Goal: Task Accomplishment & Management: Manage account settings

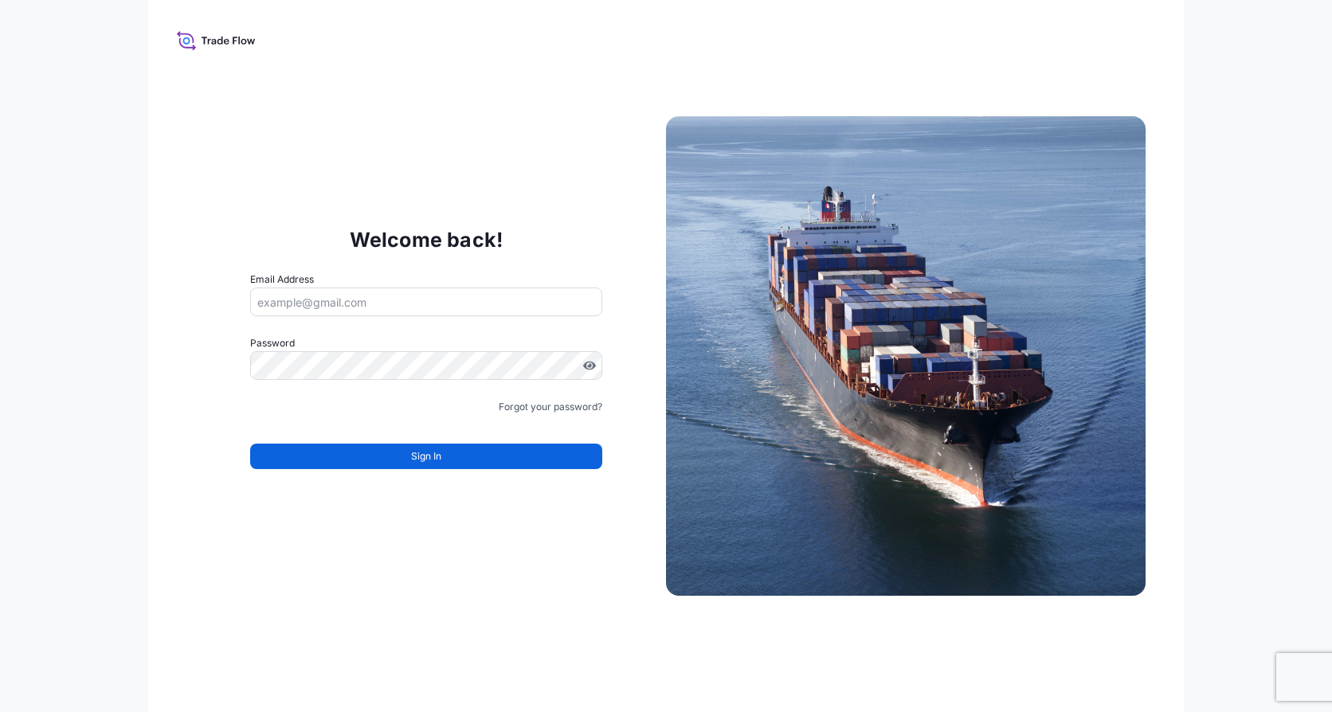
click at [401, 296] on input "Email Address" at bounding box center [426, 302] width 352 height 29
click at [39, 372] on div "Welcome back! Email Address audrey.nierengarten@quidelortho.com Password Must i…" at bounding box center [666, 356] width 1332 height 712
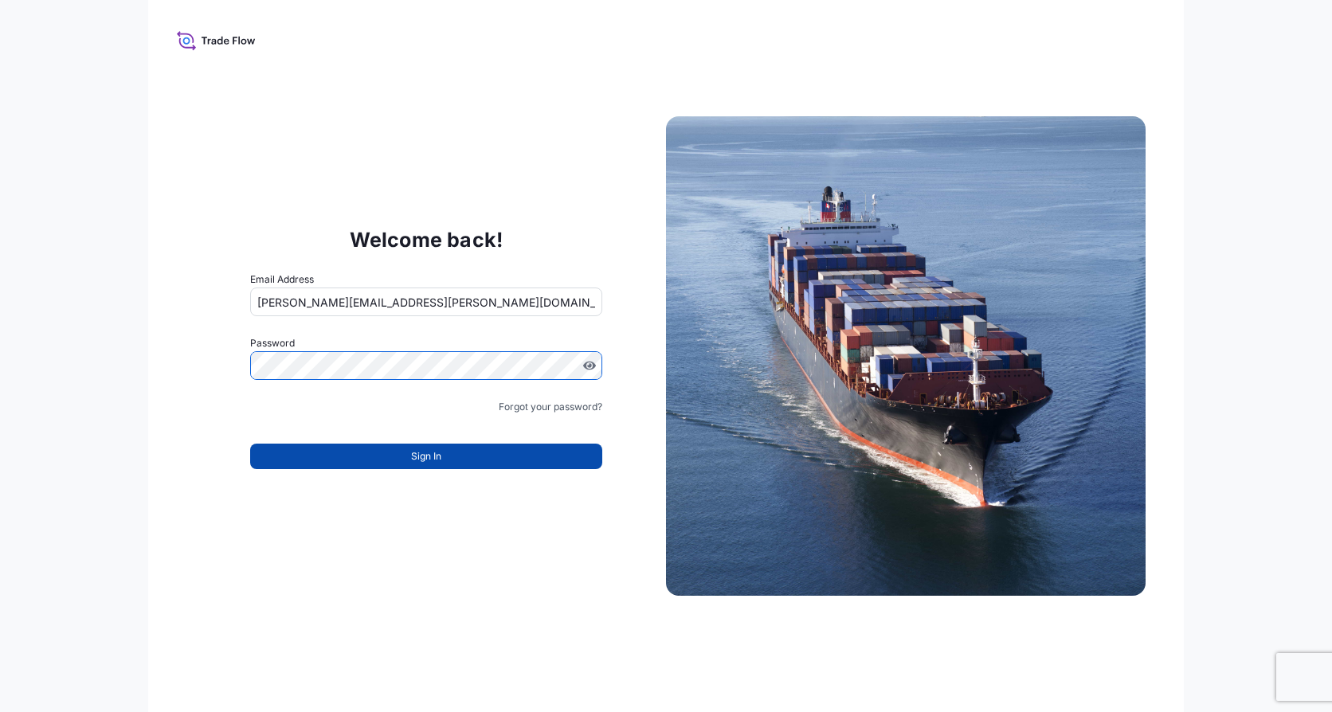
click at [439, 454] on span "Sign In" at bounding box center [426, 456] width 30 height 16
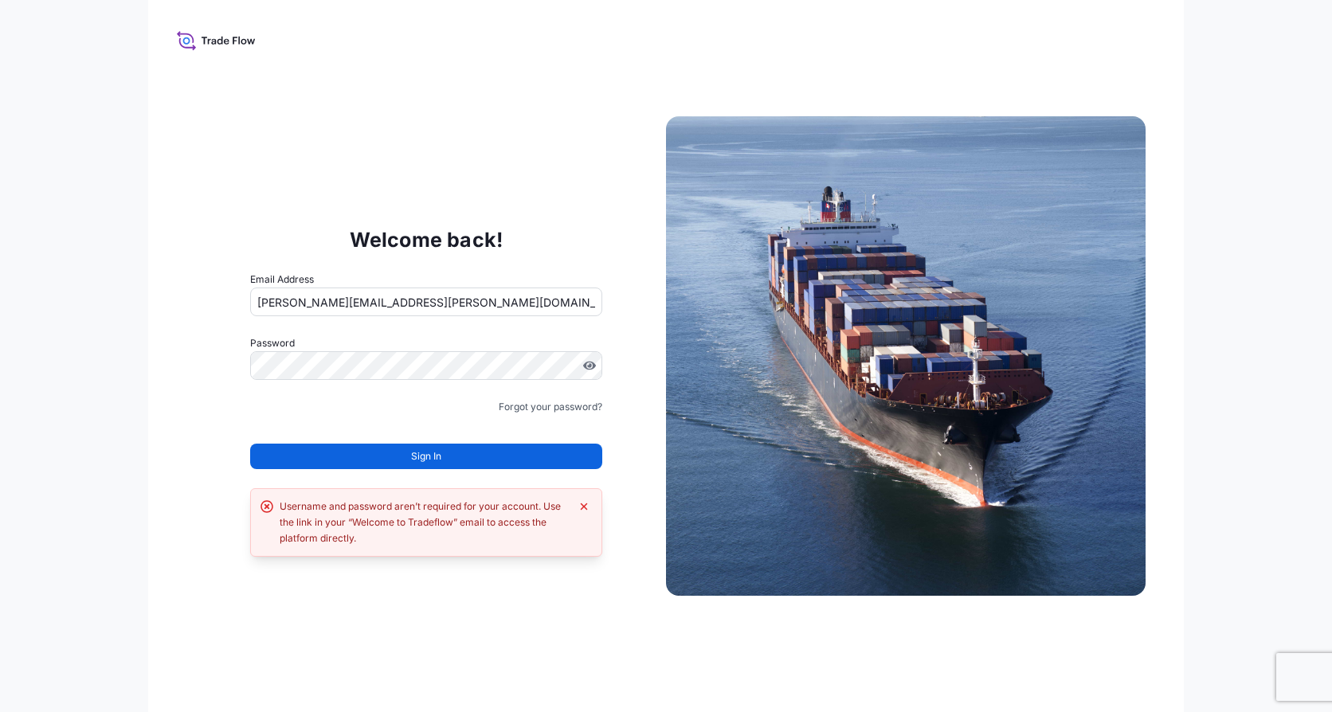
click at [510, 310] on input "audrey.nierengarten@quidelortho.com" at bounding box center [426, 302] width 352 height 29
drag, startPoint x: 550, startPoint y: 299, endPoint x: 48, endPoint y: 303, distance: 501.9
click at [49, 303] on div "Welcome back! Email Address audrey.nierengarten@quidelortho.com Password Must i…" at bounding box center [666, 356] width 1332 height 712
paste input "Audrey.nierengarten@orthoclinicaldiagnostics"
type input "Audrey.nierengarten@orthoclinicaldiagnostics.com"
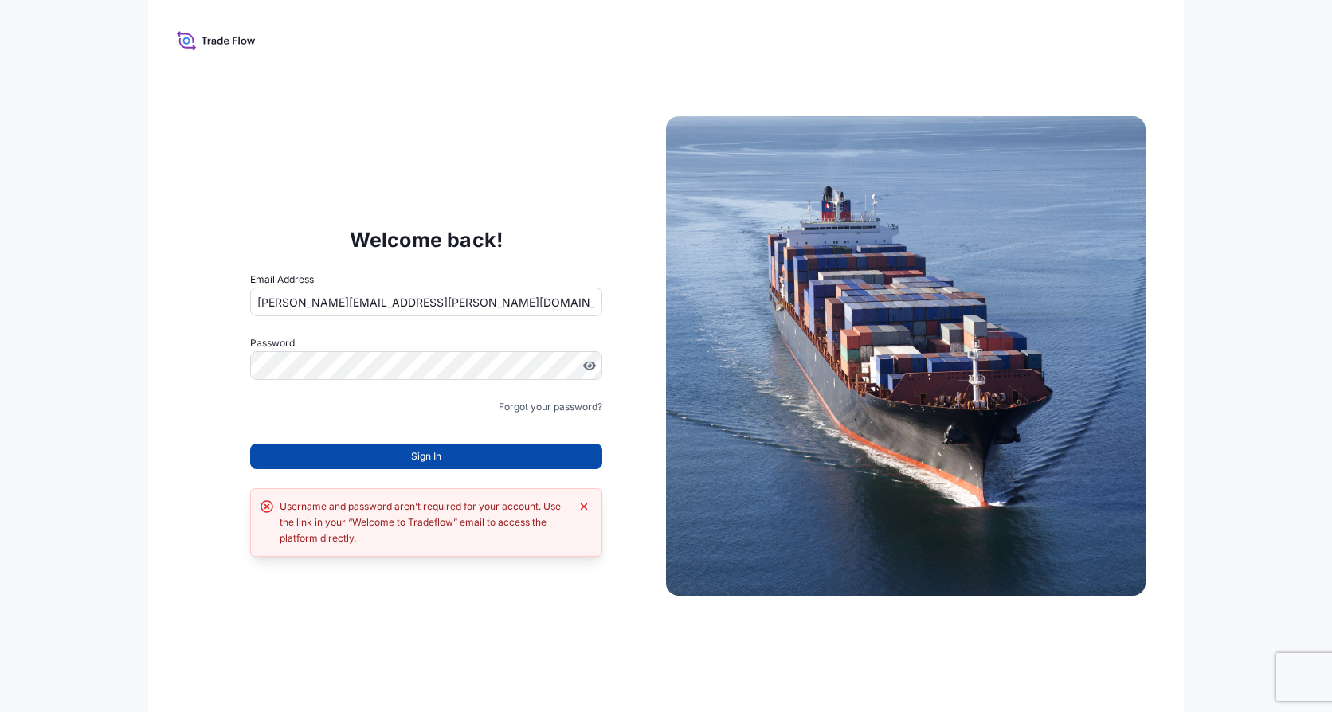
click at [359, 444] on button "Sign In" at bounding box center [426, 456] width 352 height 25
click at [374, 459] on button "Sign In" at bounding box center [426, 456] width 352 height 25
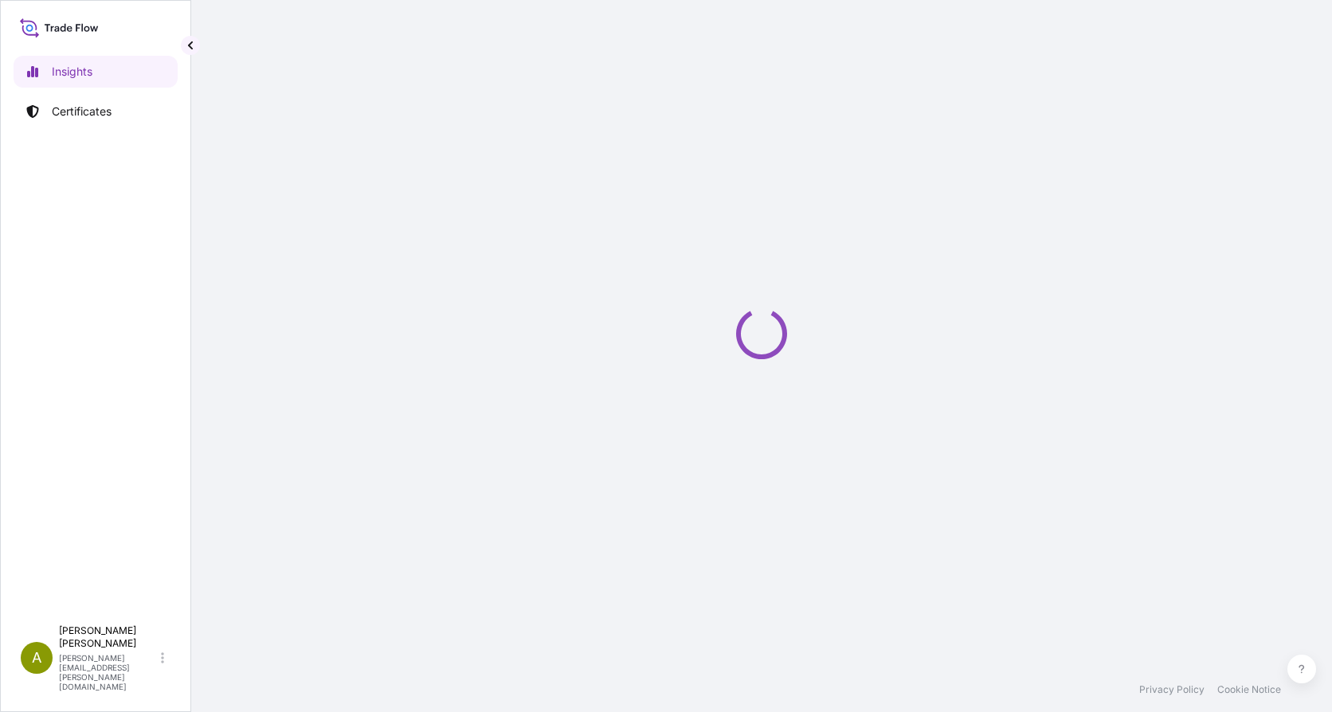
select select "2025"
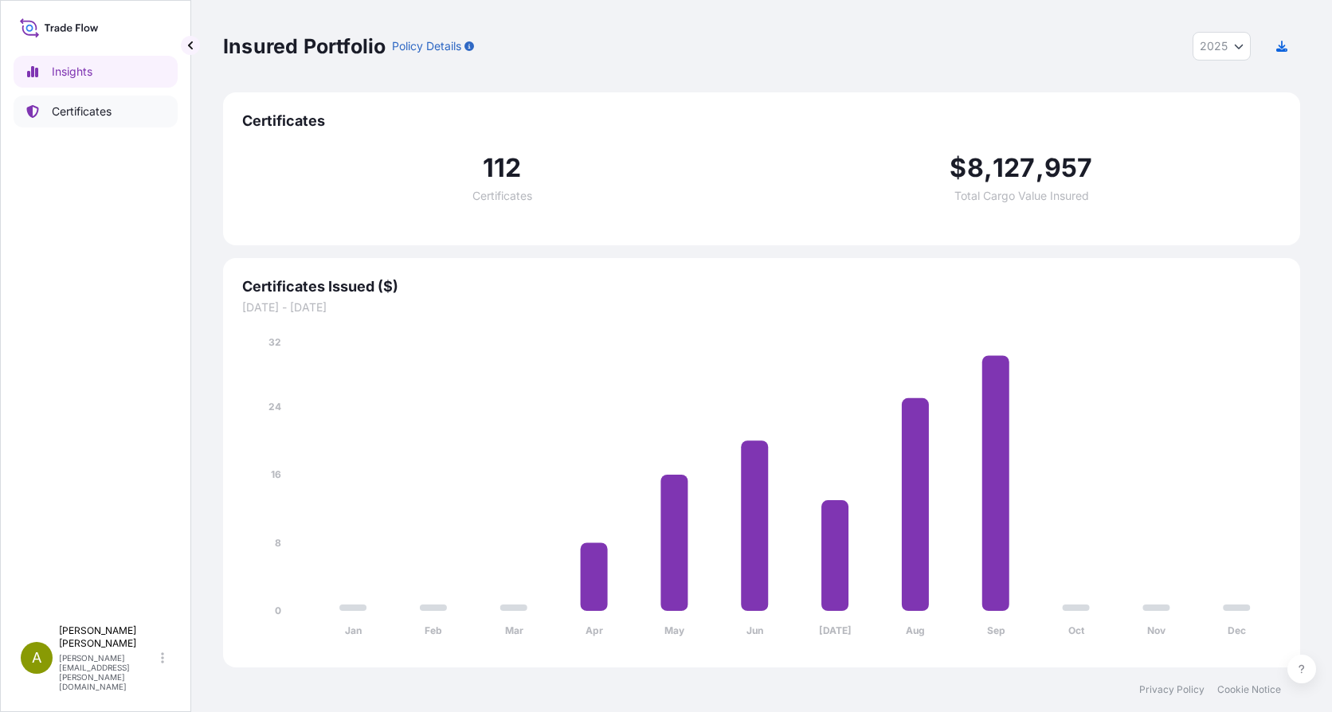
click at [99, 108] on p "Certificates" at bounding box center [82, 112] width 60 height 16
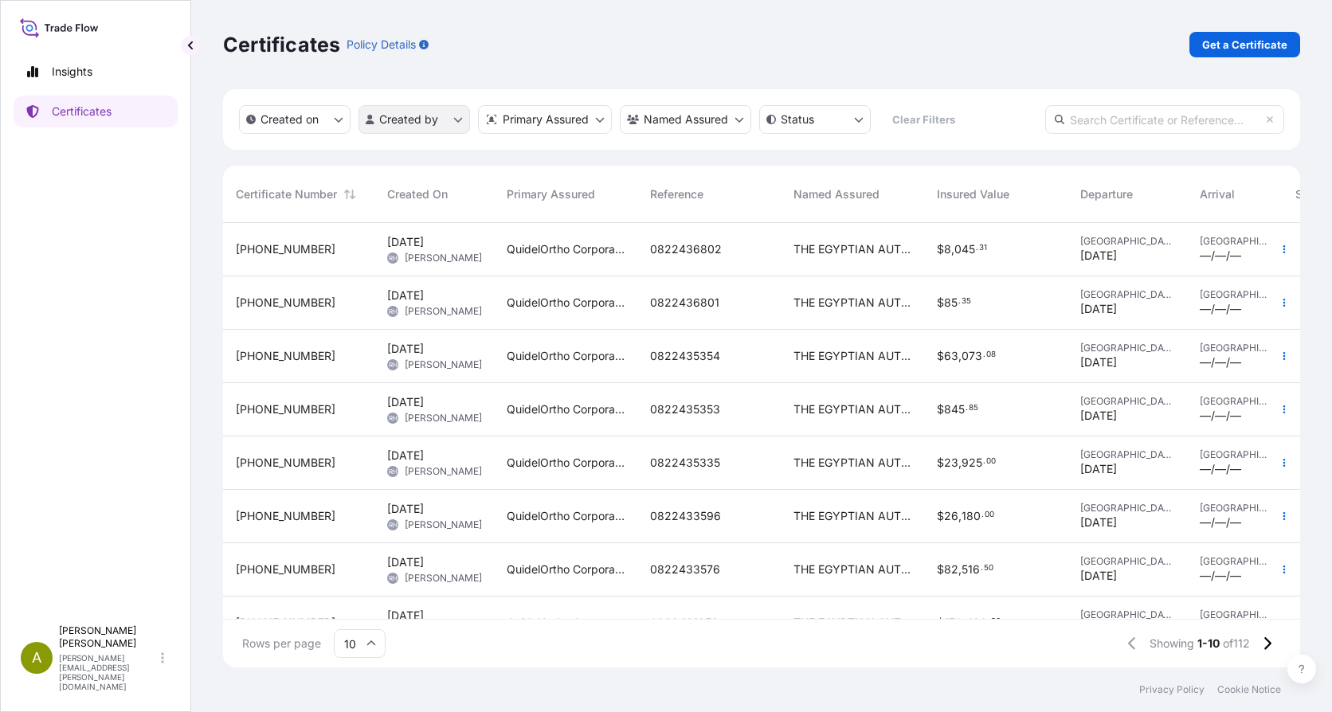
click at [409, 109] on html "Insights Certificates A [PERSON_NAME] [PERSON_NAME][EMAIL_ADDRESS][PERSON_NAME]…" at bounding box center [666, 356] width 1332 height 712
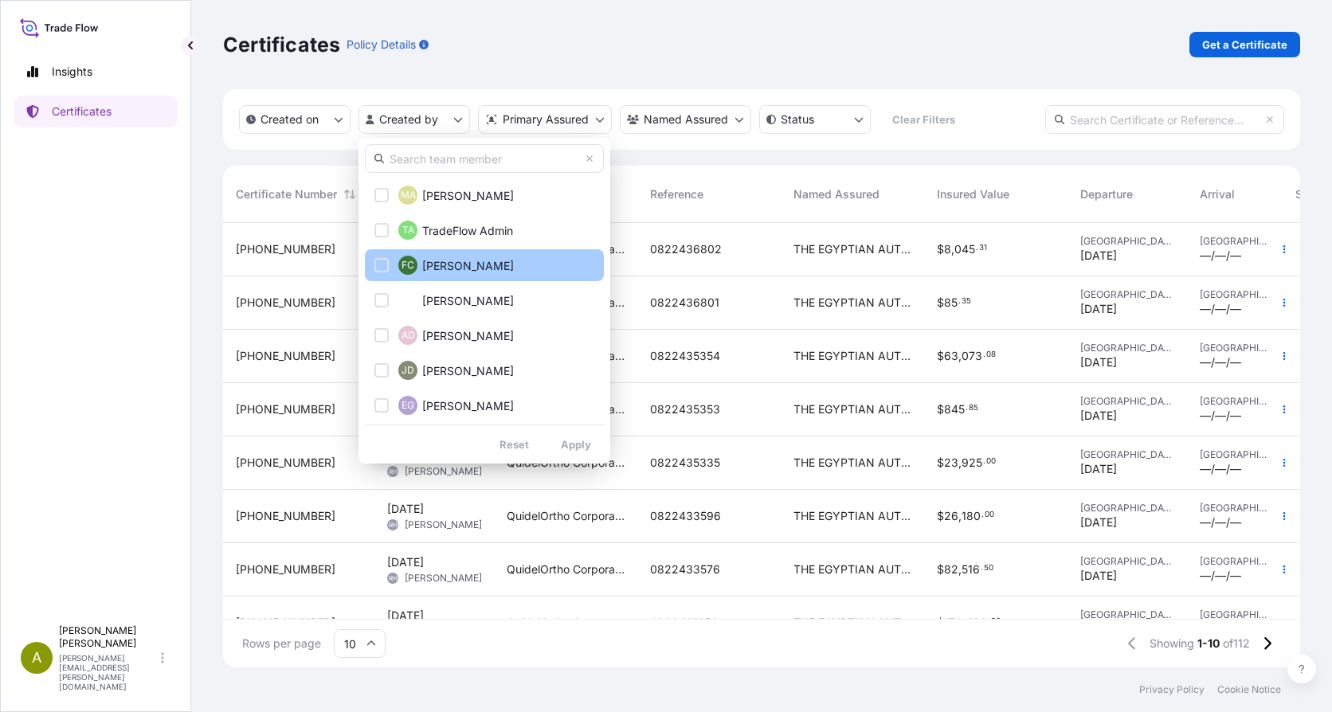
click at [455, 257] on label "[PERSON_NAME]" at bounding box center [468, 265] width 92 height 17
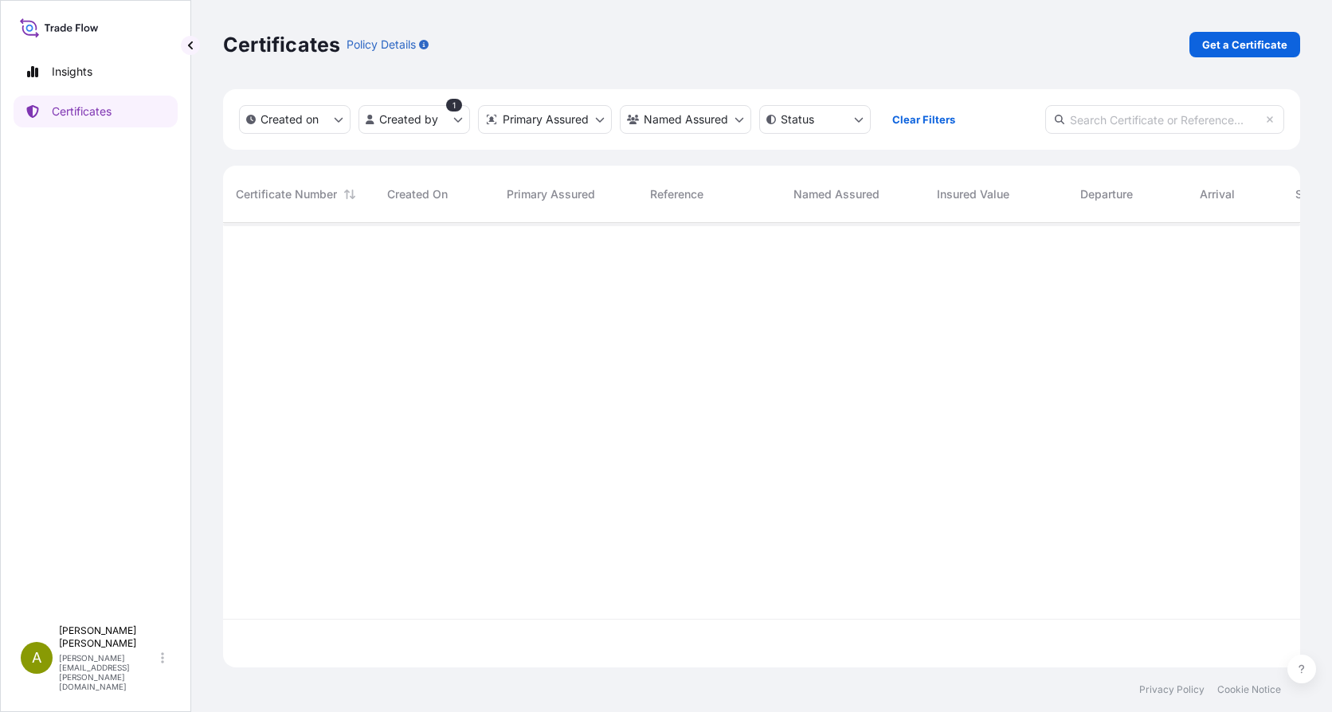
scroll to position [490, 1065]
click at [441, 119] on html "Insights Certificates A [PERSON_NAME] [PERSON_NAME][EMAIL_ADDRESS][PERSON_NAME]…" at bounding box center [666, 356] width 1332 height 712
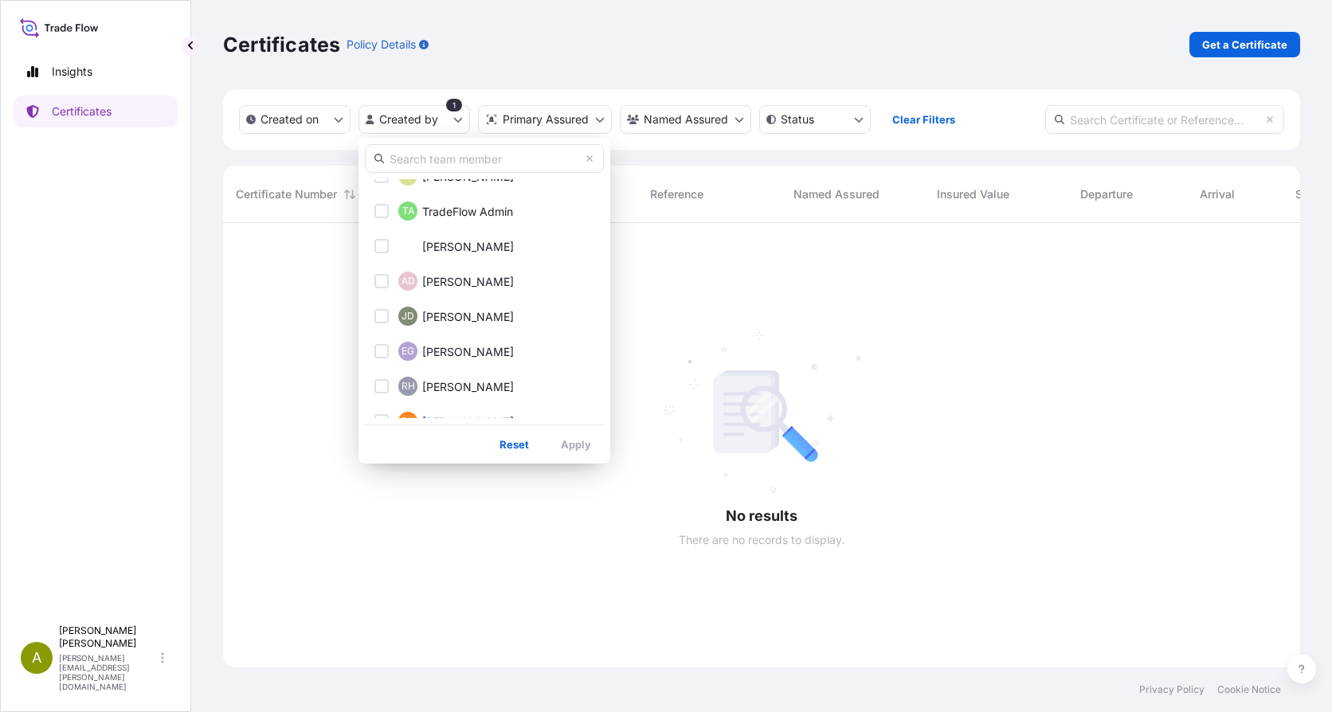
scroll to position [0, 0]
click at [387, 191] on div "Select Option" at bounding box center [381, 195] width 14 height 14
click at [420, 162] on input "text" at bounding box center [484, 158] width 239 height 29
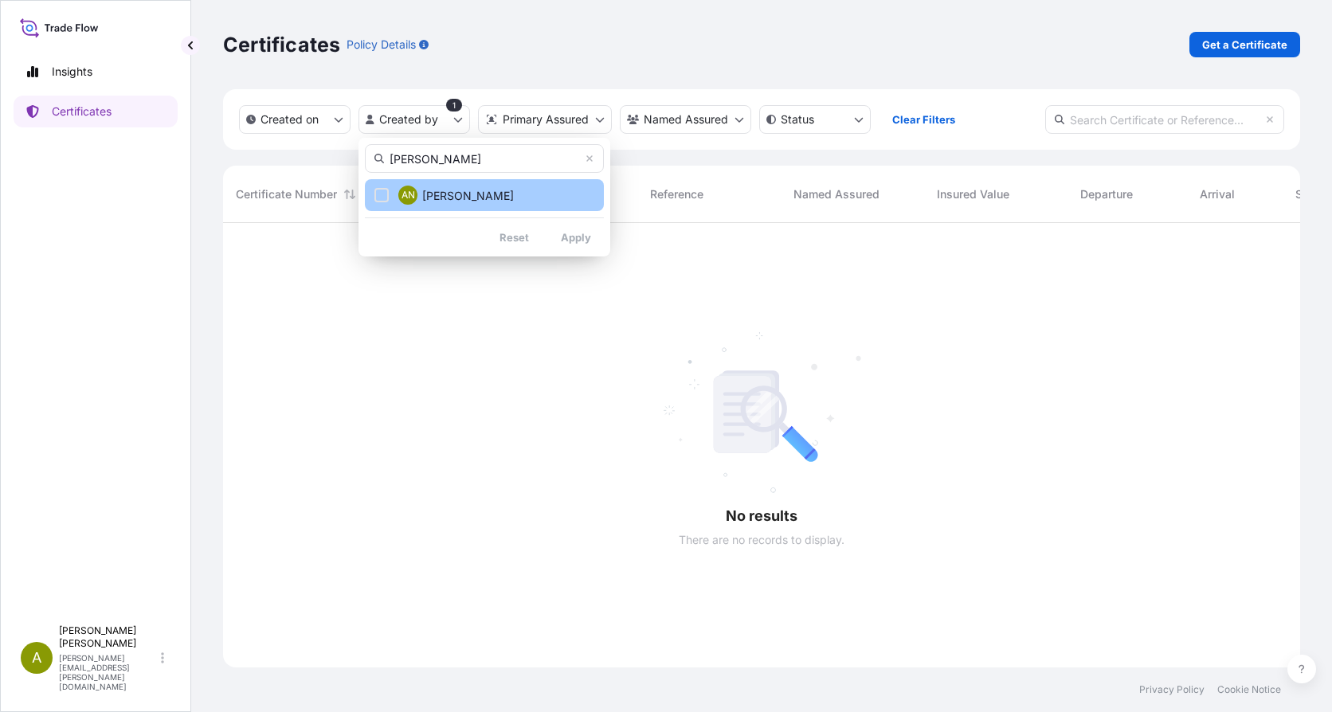
type input "[PERSON_NAME]"
click at [373, 194] on button "AN [PERSON_NAME]" at bounding box center [484, 195] width 239 height 32
